Goal: Find specific page/section: Find specific page/section

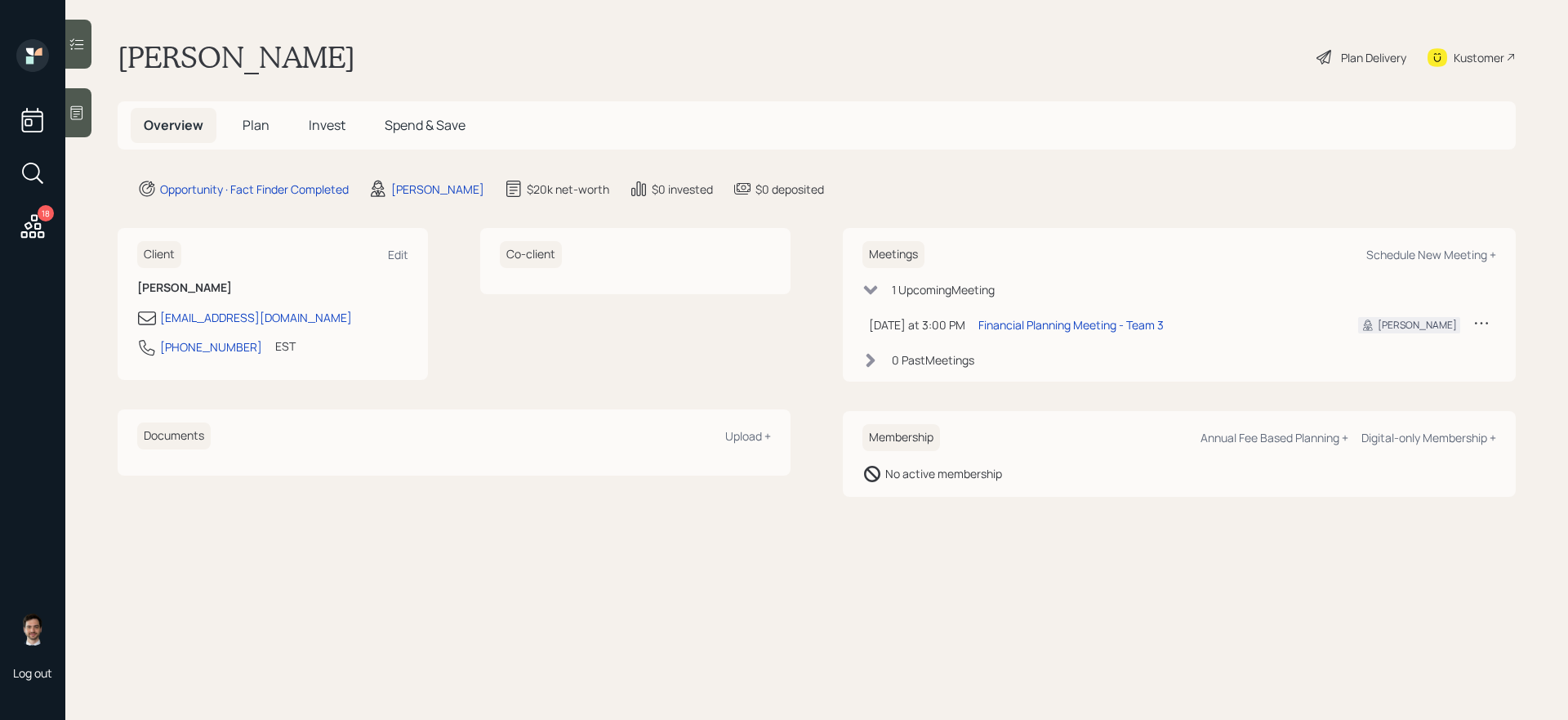
click at [52, 216] on div "18" at bounding box center [45, 213] width 16 height 16
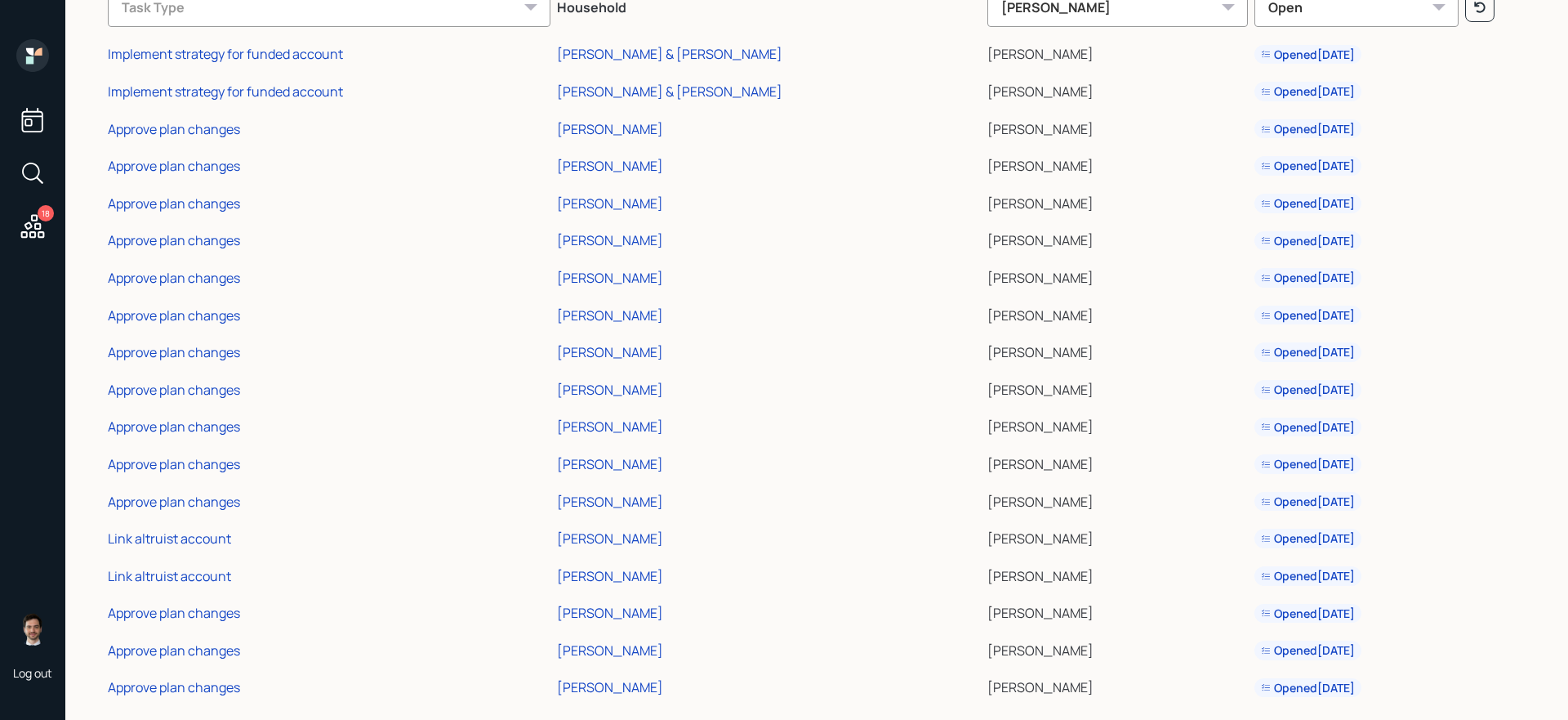
scroll to position [113, 0]
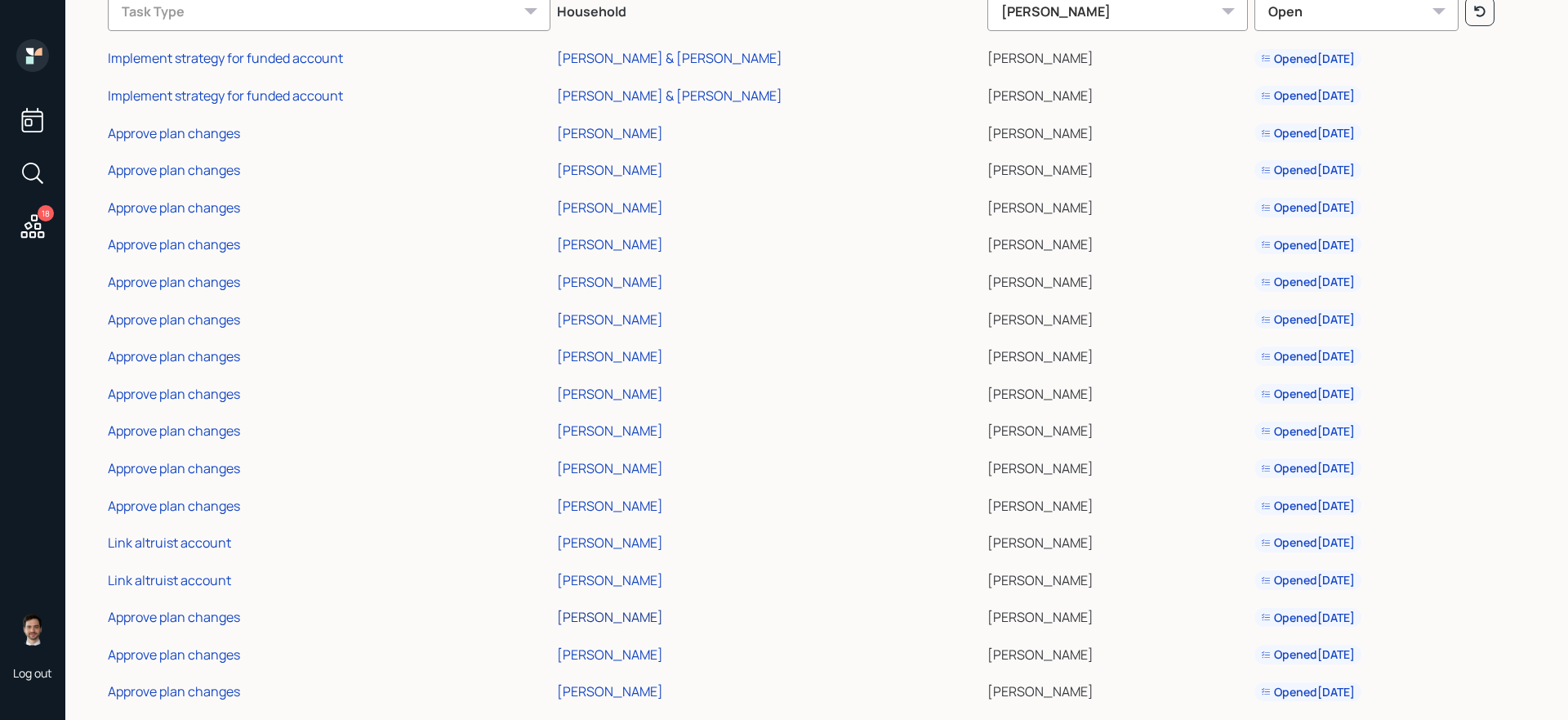
click at [663, 617] on div "[PERSON_NAME]" at bounding box center [610, 617] width 106 height 18
